Goal: Check status: Check status

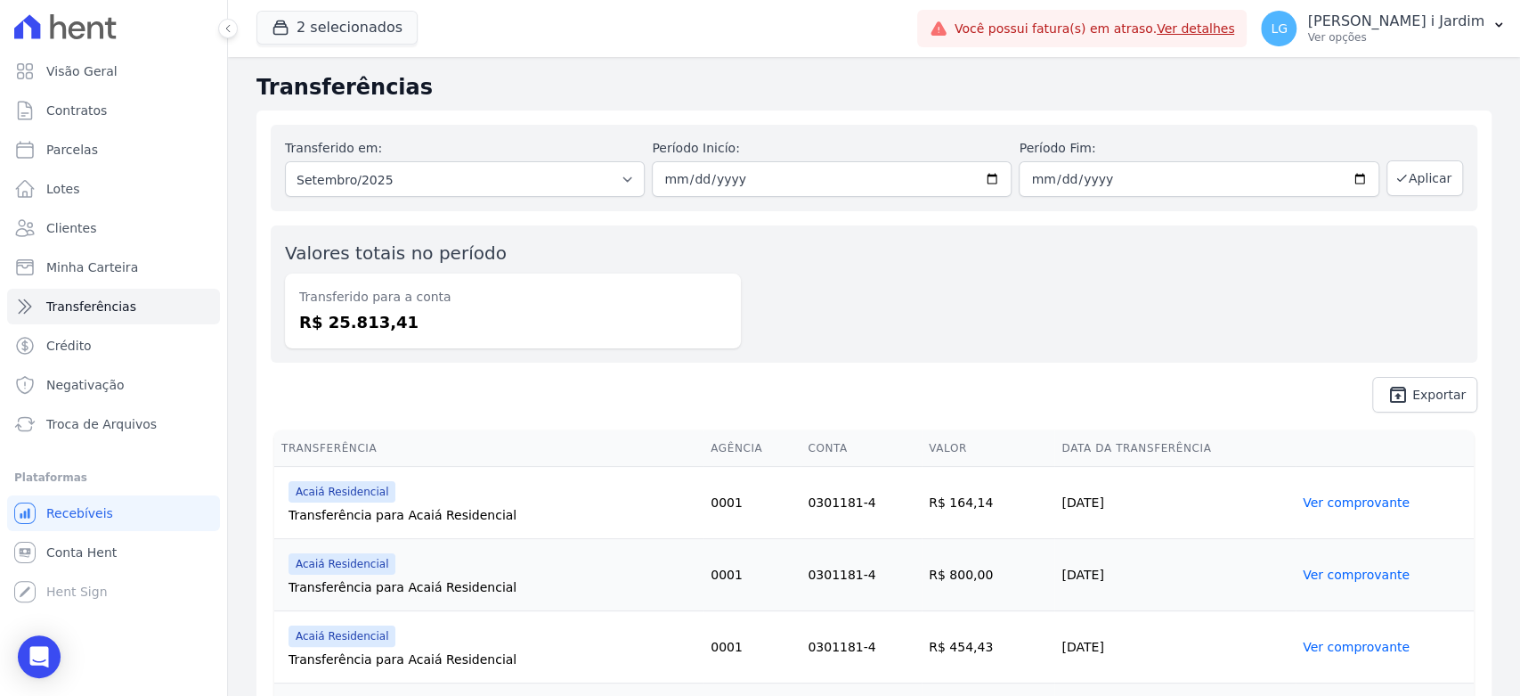
click at [792, 405] on span "unarchive Exportar" at bounding box center [874, 395] width 1207 height 36
click at [362, 15] on button "2 selecionados" at bounding box center [336, 28] width 161 height 34
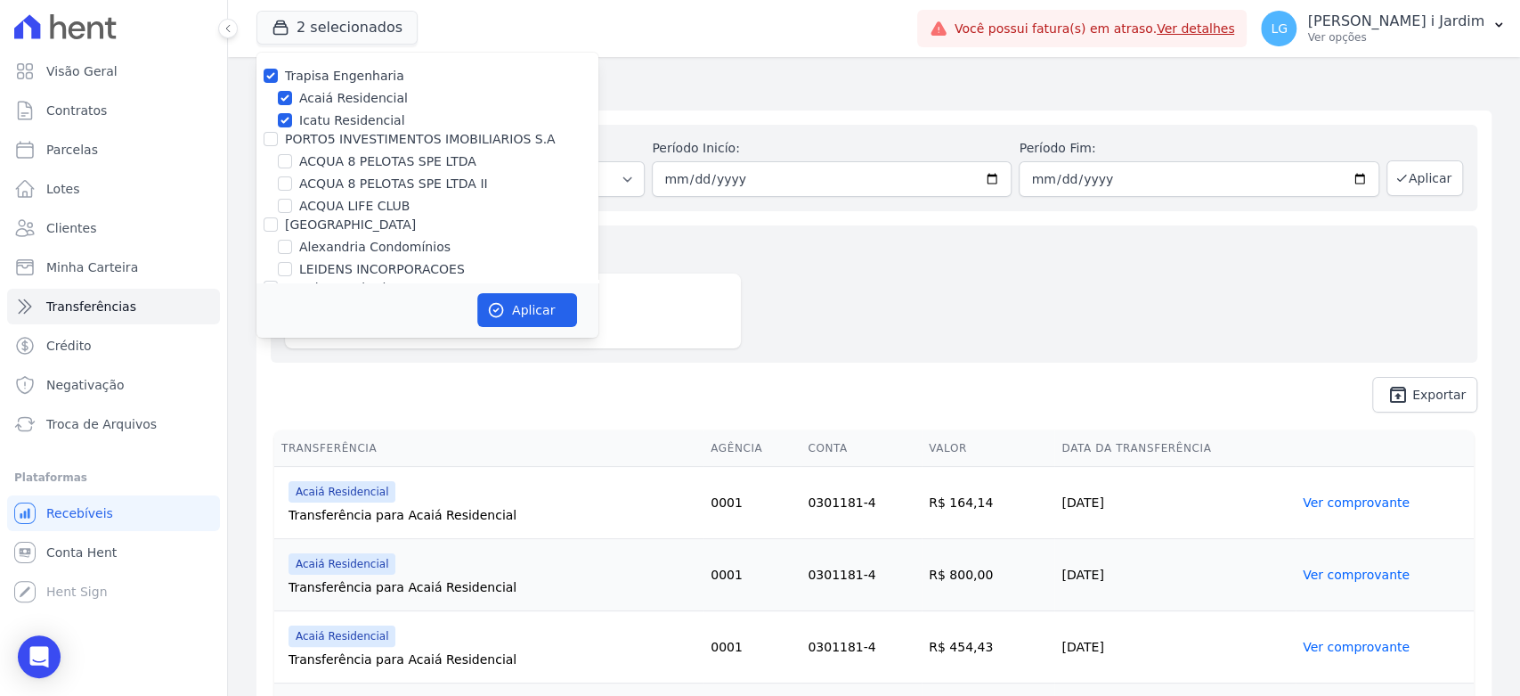
click at [339, 81] on label "Trapisa Engenharia" at bounding box center [344, 76] width 119 height 14
click at [278, 81] on input "Trapisa Engenharia" at bounding box center [271, 76] width 14 height 14
checkbox input "false"
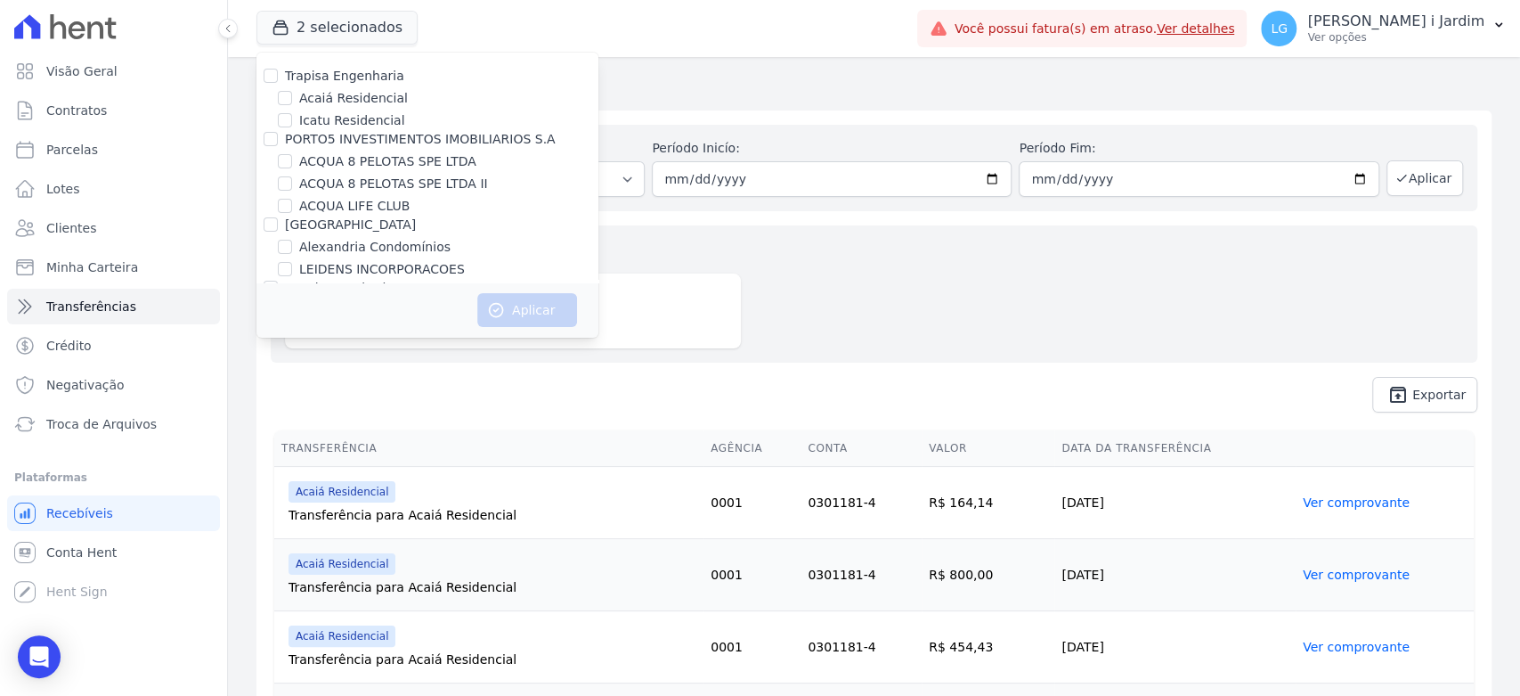
click at [355, 212] on label "ACQUA LIFE CLUB" at bounding box center [354, 206] width 110 height 19
click at [292, 212] on input "ACQUA LIFE CLUB" at bounding box center [285, 206] width 14 height 14
checkbox input "true"
click at [512, 305] on button "Aplicar" at bounding box center [527, 310] width 100 height 34
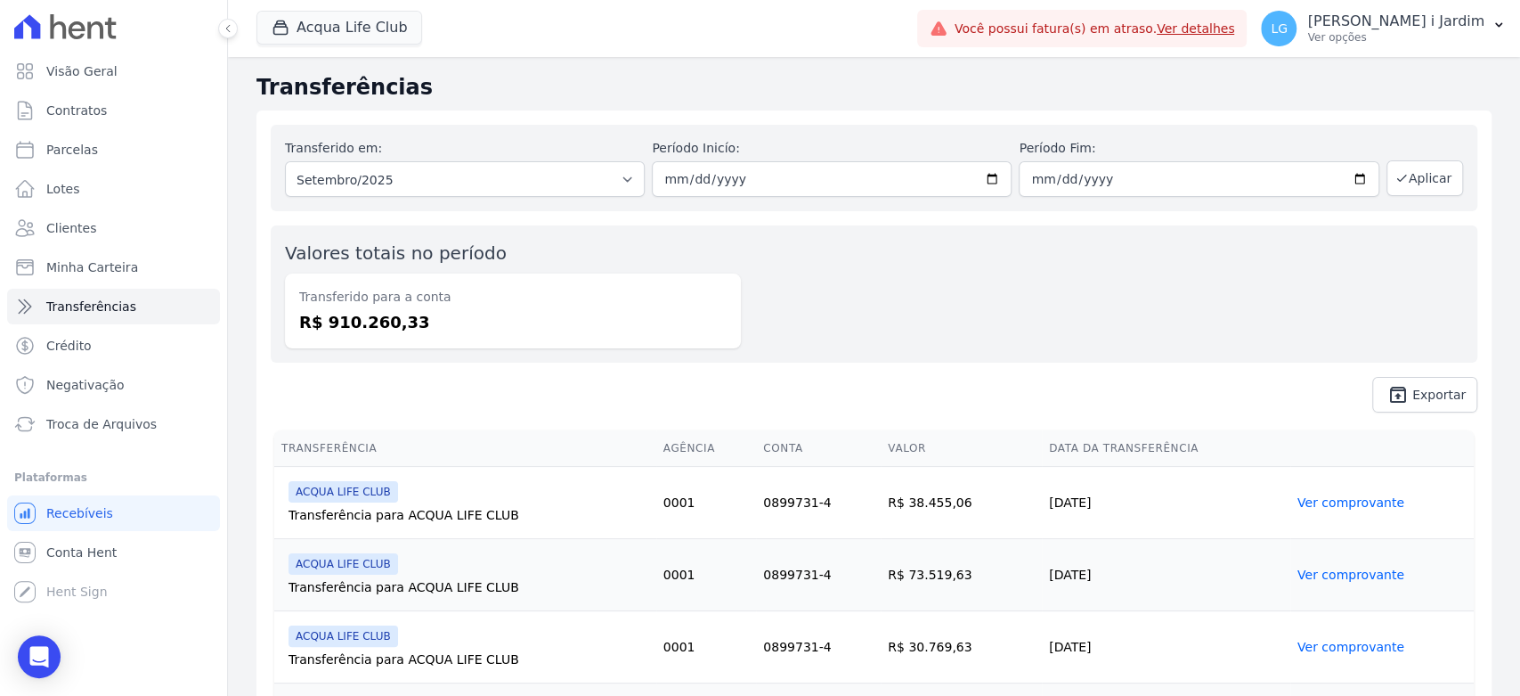
click at [392, 328] on dd "R$ 910.260,33" at bounding box center [512, 322] width 427 height 24
click at [412, 419] on div "Transferido em: Todos os meses Junho/2025 Julho/2025 Agosto/2025 Setembro/2025 …" at bounding box center [873, 268] width 1235 height 316
click at [134, 65] on link "Visão Geral" at bounding box center [113, 71] width 213 height 36
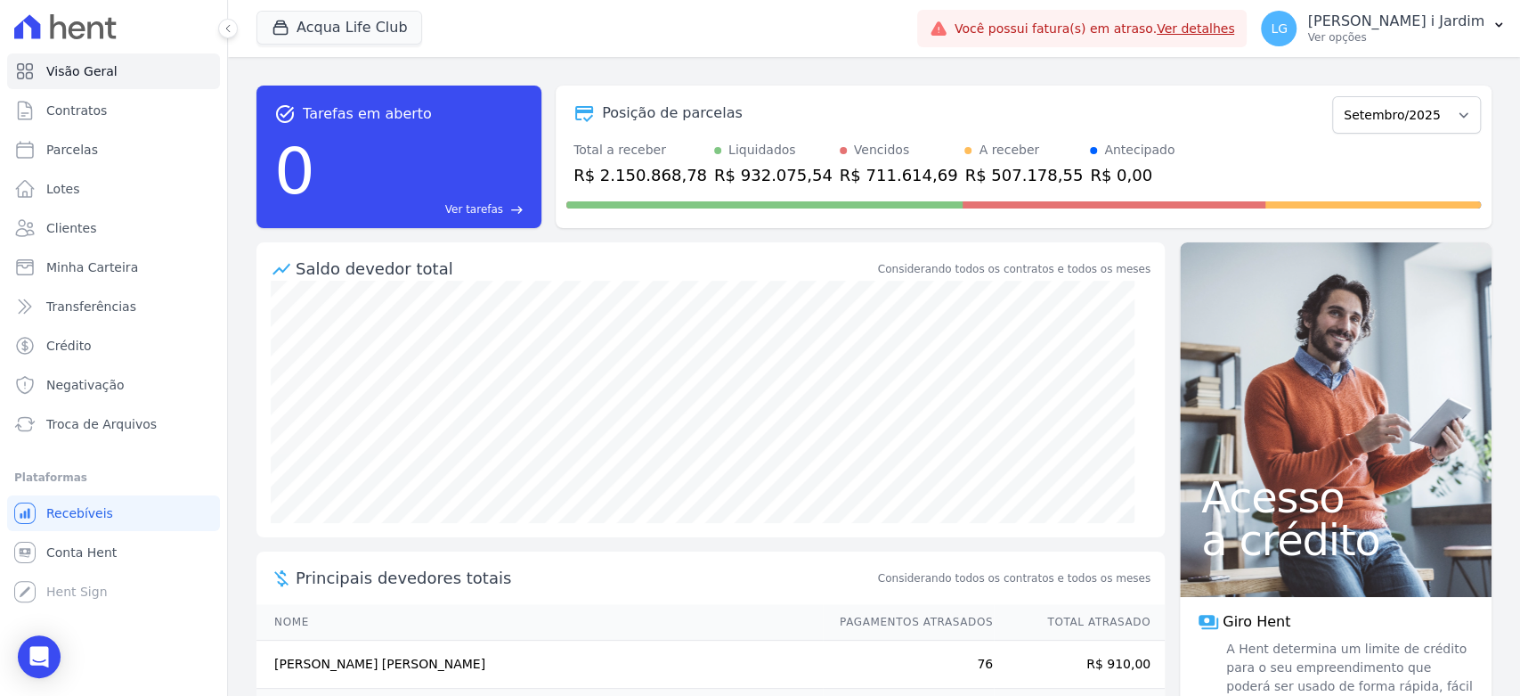
click at [965, 178] on div "R$ 507.178,55" at bounding box center [1024, 175] width 118 height 24
click at [82, 134] on link "Parcelas" at bounding box center [113, 150] width 213 height 36
select select
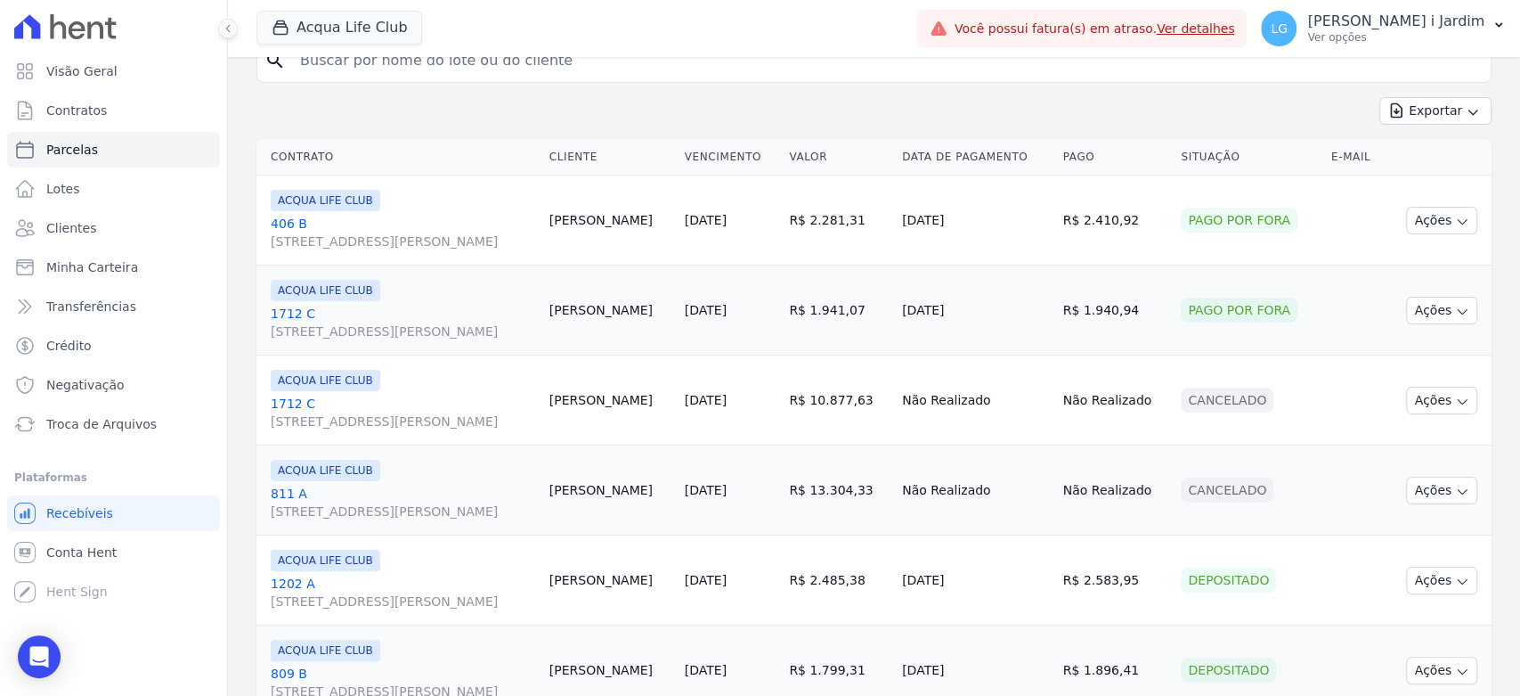
scroll to position [177, 0]
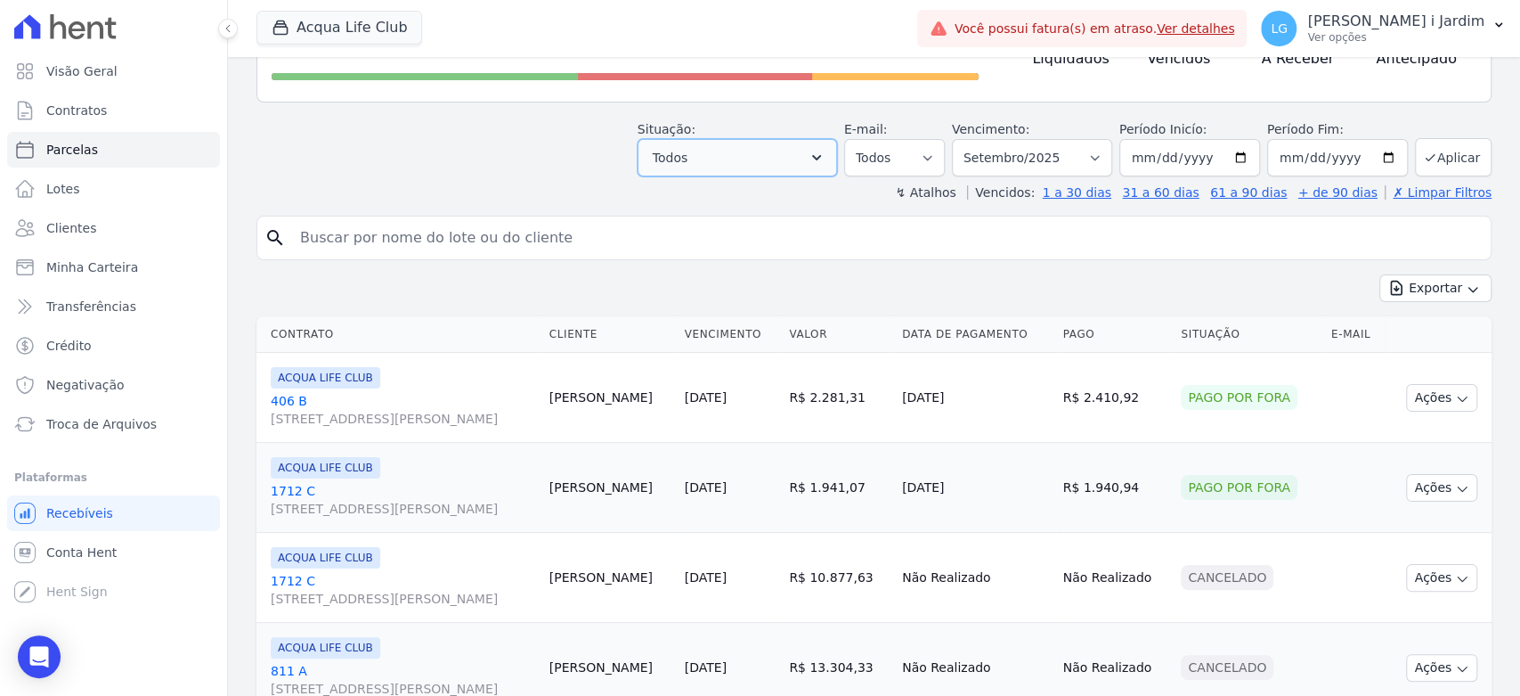
click at [800, 145] on button "Todos" at bounding box center [737, 157] width 199 height 37
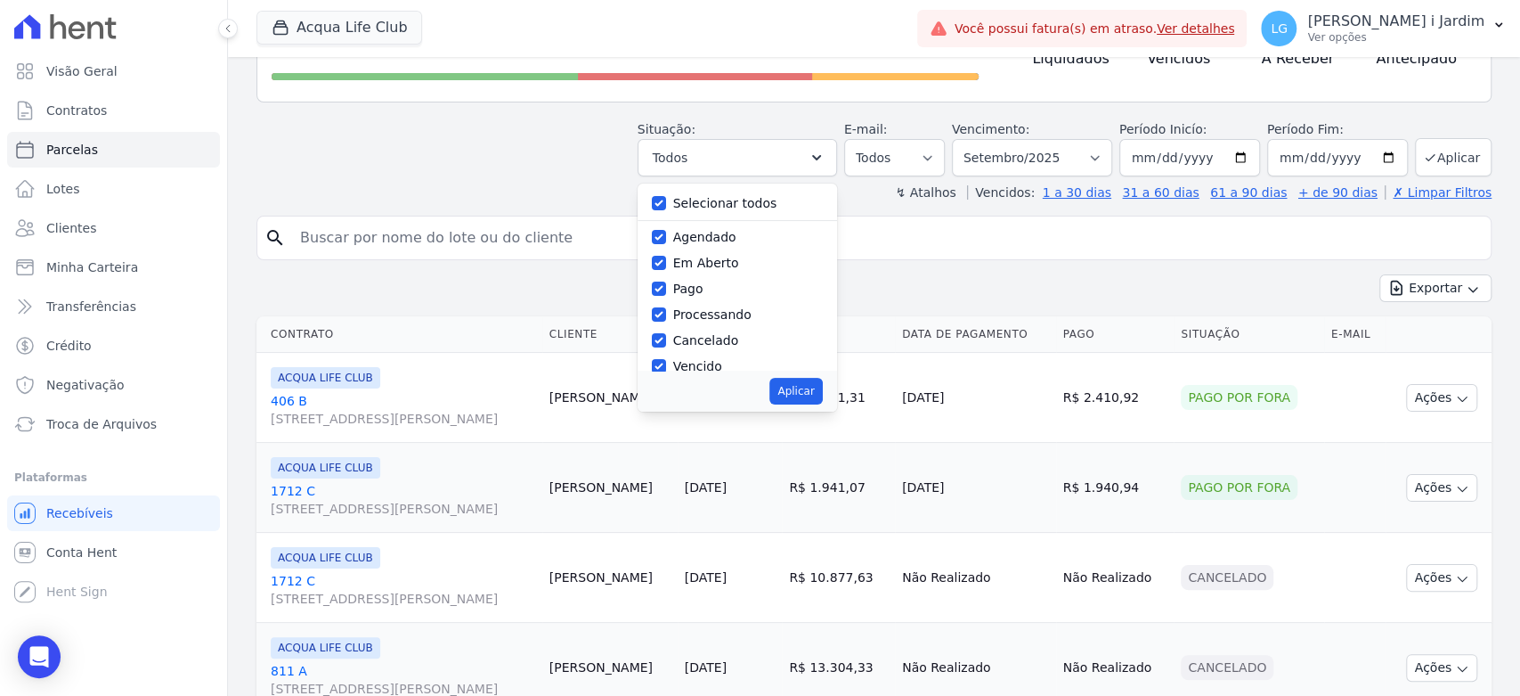
click at [722, 198] on label "Selecionar todos" at bounding box center [725, 203] width 104 height 14
click at [666, 198] on input "Selecionar todos" at bounding box center [659, 203] width 14 height 14
checkbox input "false"
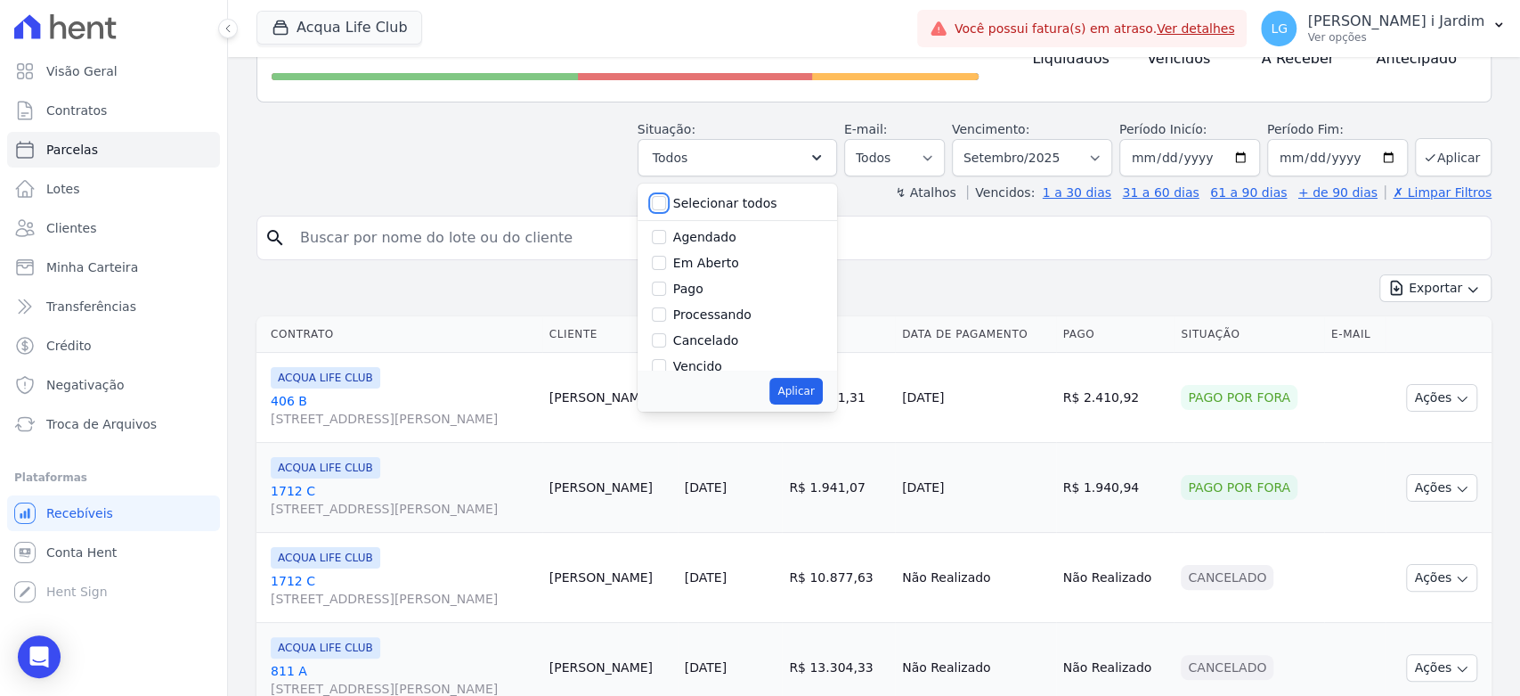
checkbox input "false"
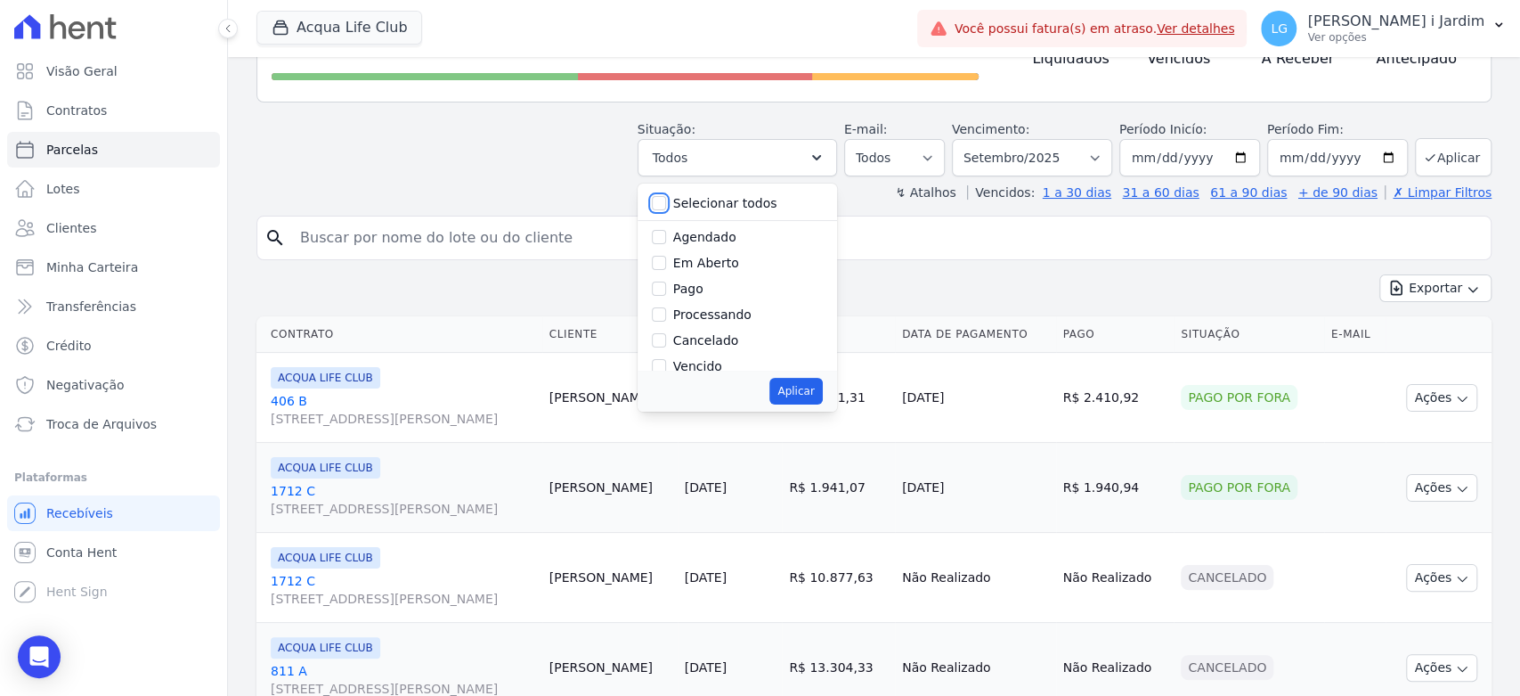
checkbox input "false"
click at [715, 260] on label "Em Aberto" at bounding box center [706, 263] width 66 height 14
click at [666, 260] on input "Em Aberto" at bounding box center [659, 263] width 14 height 14
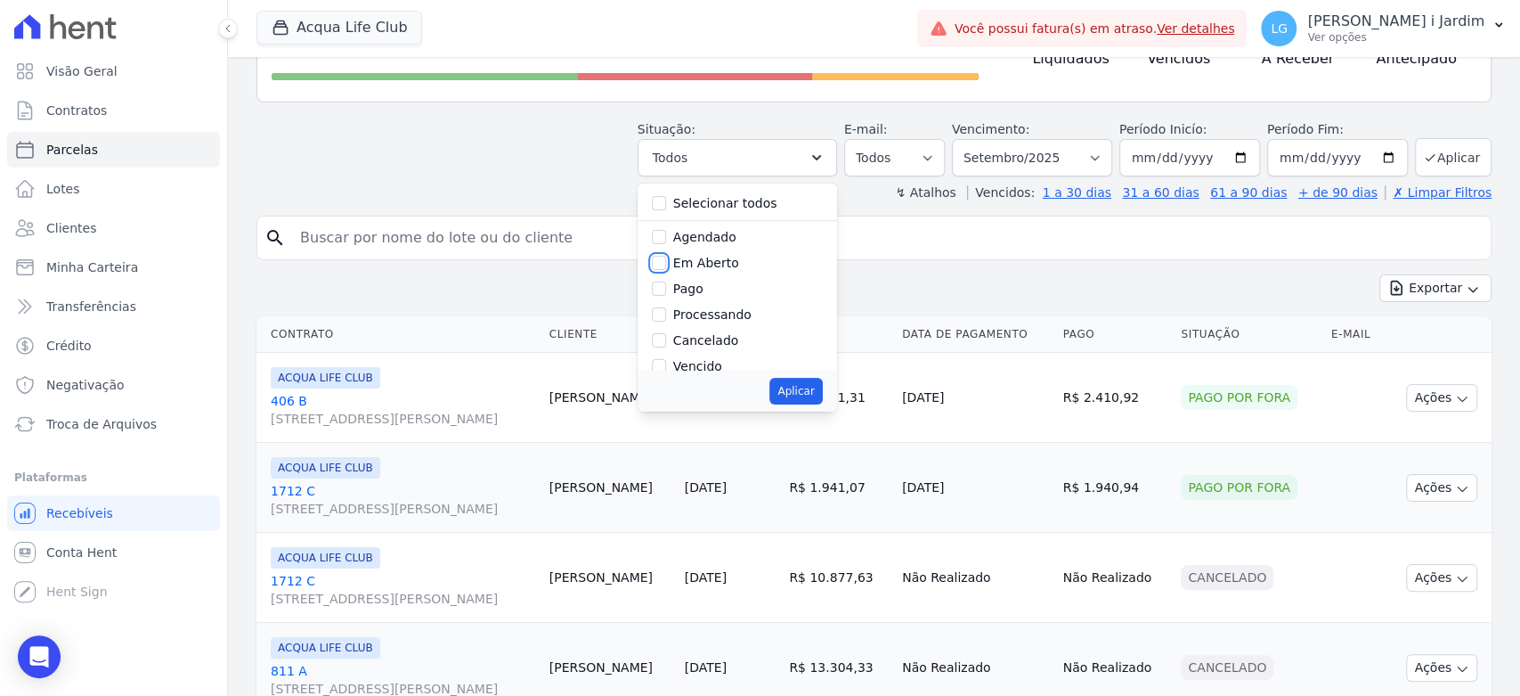
checkbox input "true"
click at [798, 387] on button "Aplicar" at bounding box center [795, 391] width 53 height 27
select select "pending"
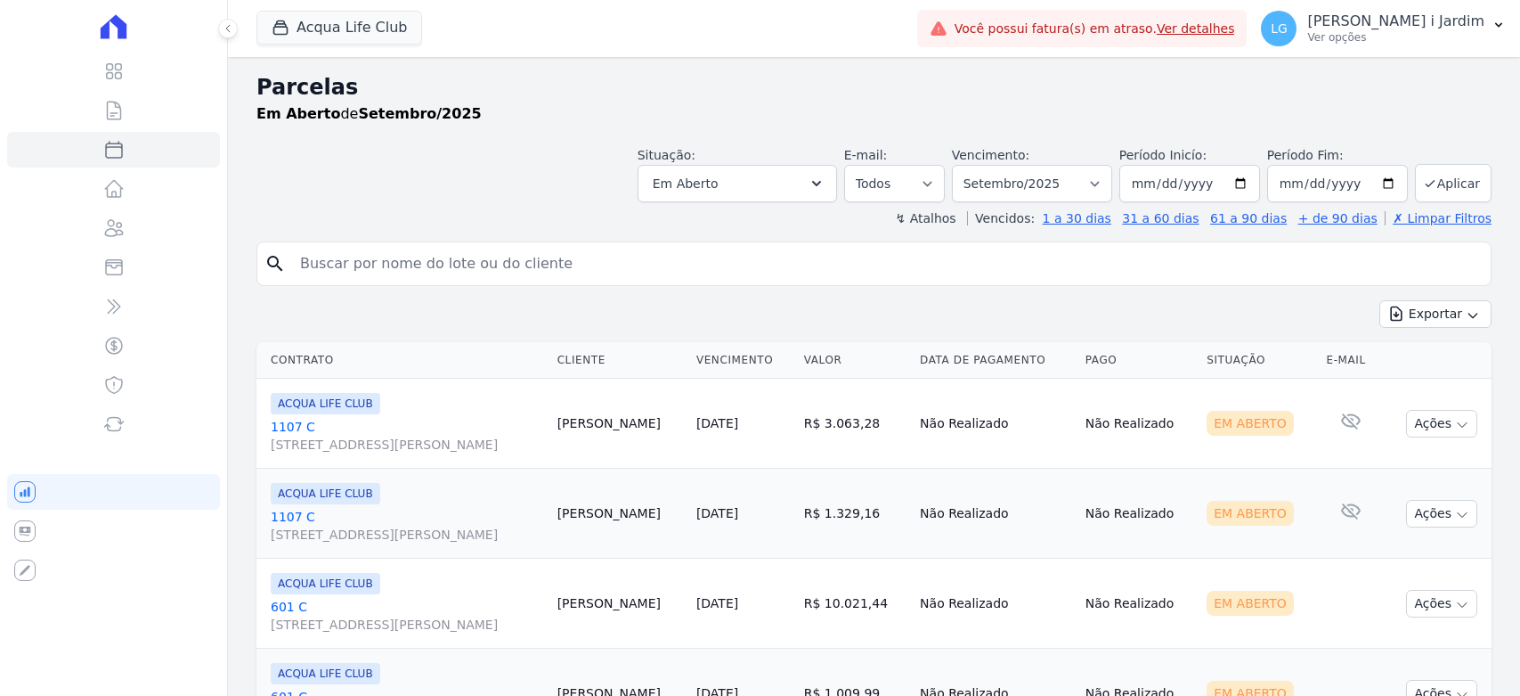
select select
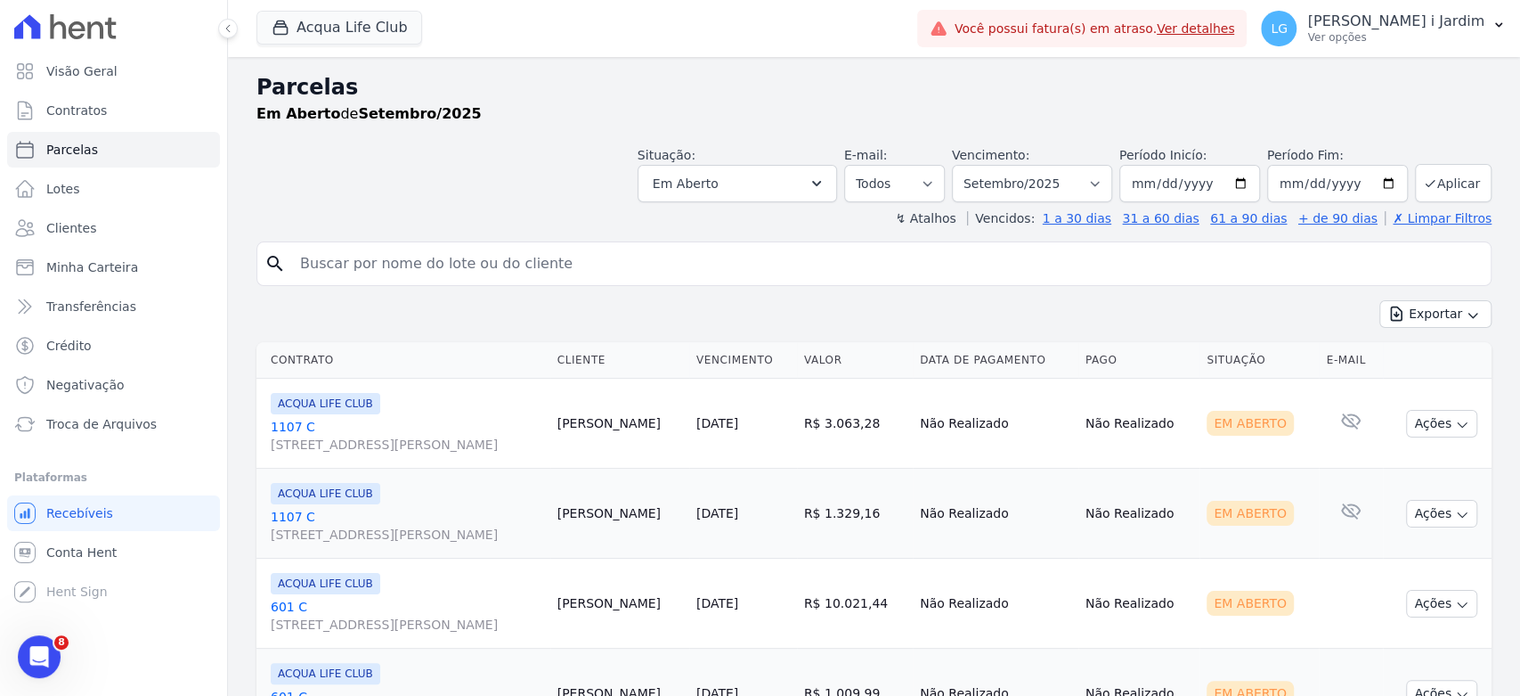
click at [511, 148] on div "Situação: Agendado Em Aberto Pago Processando Cancelado Vencido Transferindo De…" at bounding box center [873, 170] width 1235 height 63
drag, startPoint x: 427, startPoint y: 125, endPoint x: 389, endPoint y: 126, distance: 38.3
click at [373, 117] on div "Parcelas Em Aberto de Setembro/2025" at bounding box center [873, 105] width 1235 height 68
click at [471, 217] on div "↯ Atalhos Vencidos: 1 a 30 dias 31 a 60 dias 61 a 90 dias + de 90 dias ✗ Limpar…" at bounding box center [873, 218] width 1235 height 18
click at [406, 177] on div "Situação: Agendado Em Aberto Pago Processando Cancelado Vencido Transferindo De…" at bounding box center [873, 170] width 1235 height 63
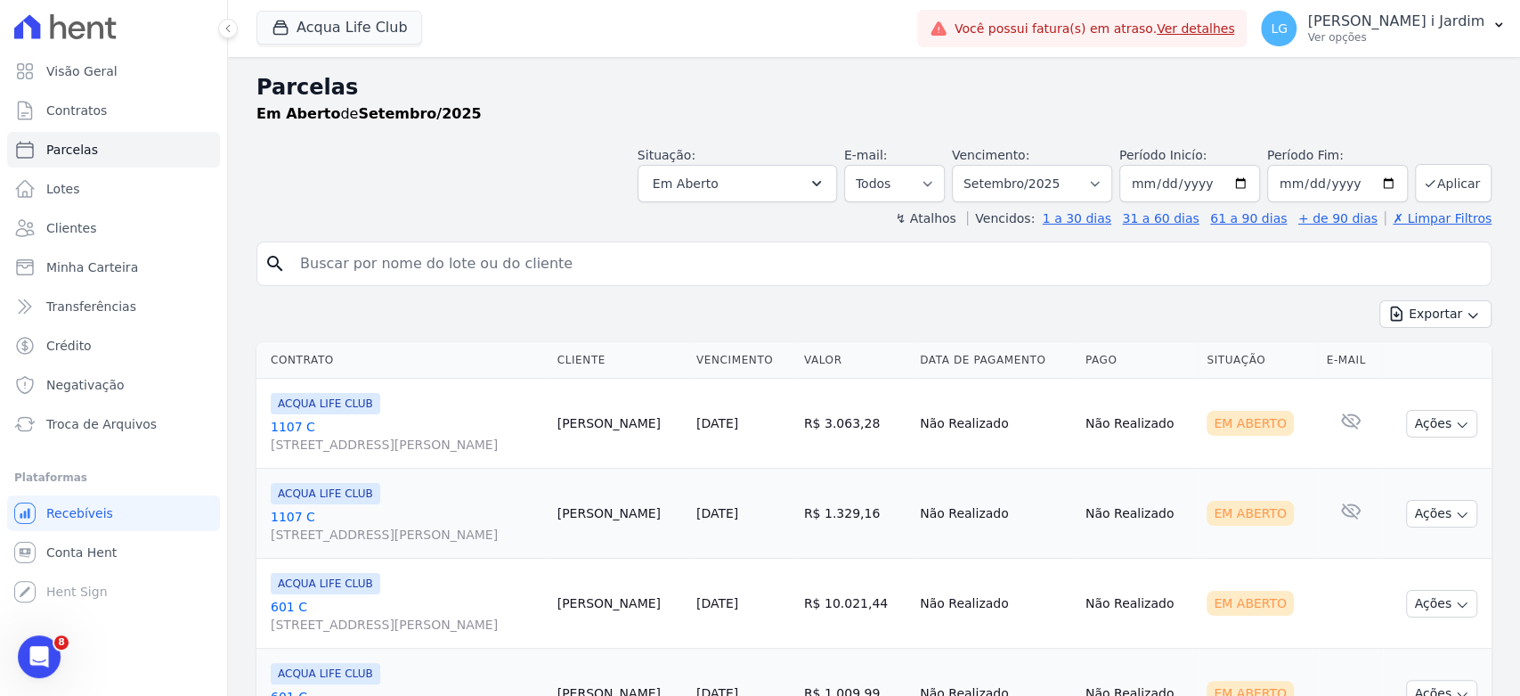
click at [482, 156] on div "Situação: Agendado Em Aberto Pago Processando Cancelado Vencido Transferindo De…" at bounding box center [873, 170] width 1235 height 63
select select
